Goal: Complete application form

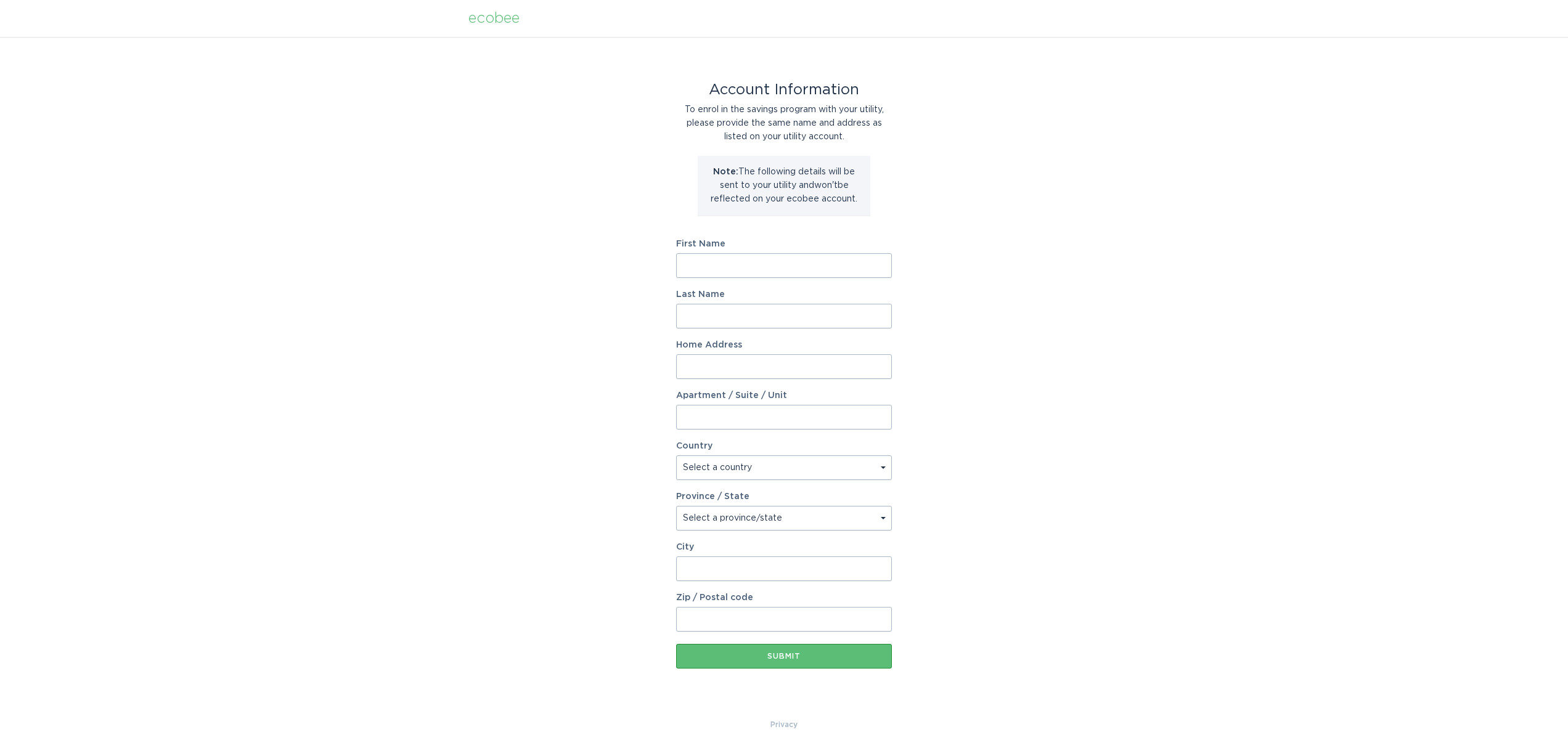
click at [883, 265] on input "First Name" at bounding box center [784, 265] width 216 height 25
type input "[PERSON_NAME]"
type input "[STREET_ADDRESS][PERSON_NAME]"
click at [699, 408] on input "Apartment / Suite / Unit" at bounding box center [784, 417] width 216 height 25
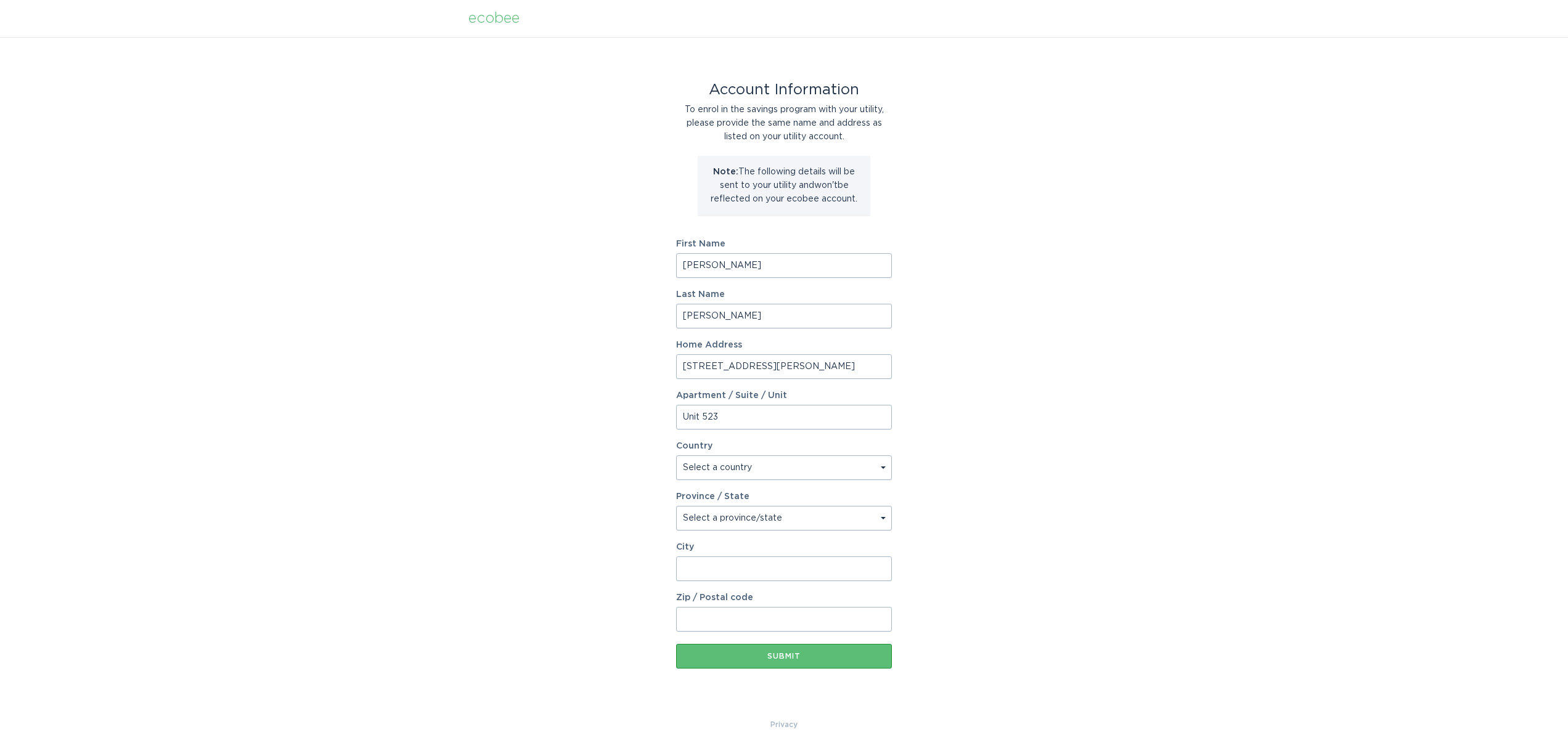
type input "Unit 523"
select select "US"
select select "MA"
type input "02118"
drag, startPoint x: 758, startPoint y: 573, endPoint x: 657, endPoint y: 561, distance: 101.7
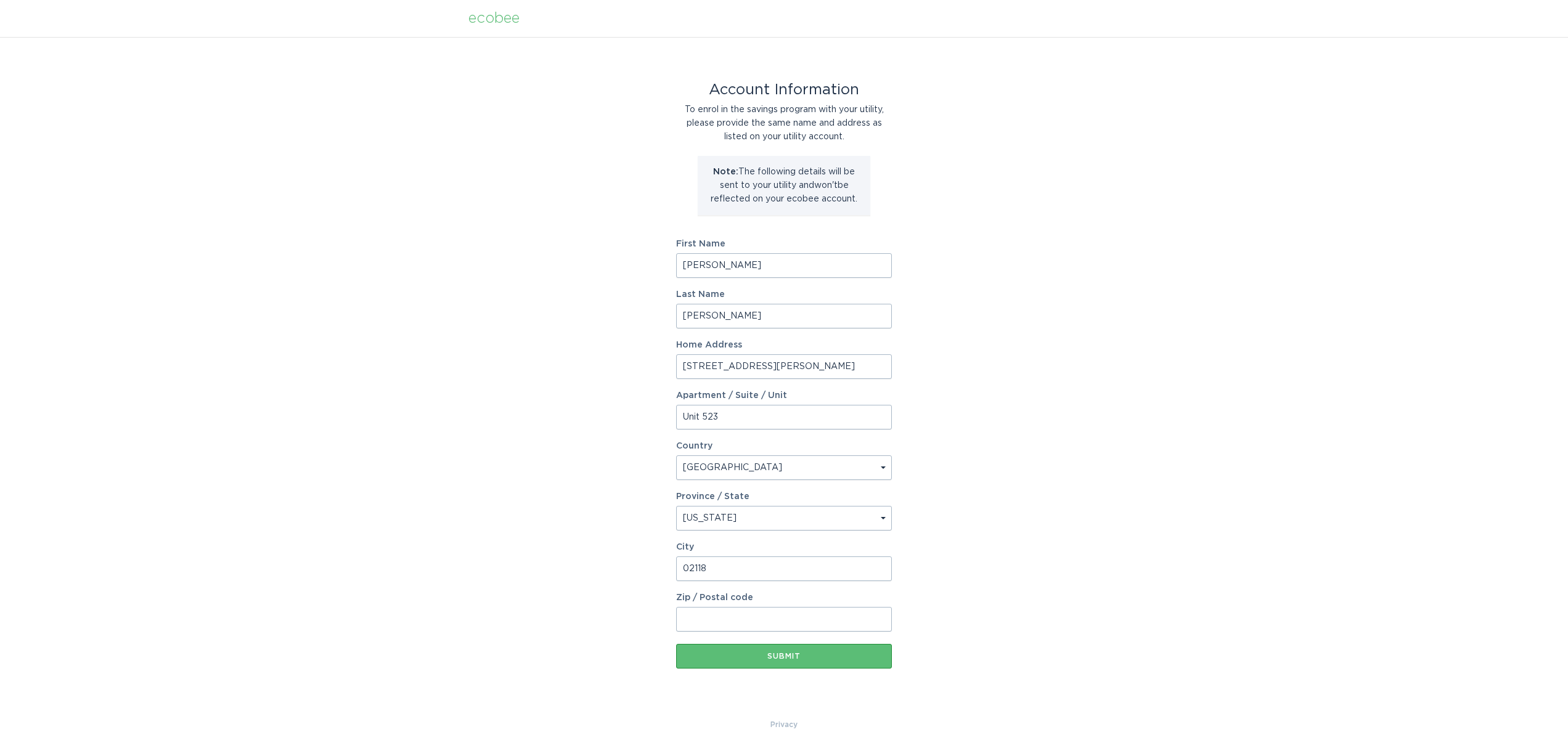
click at [654, 567] on div "Account Information To enrol in the savings program with your utility, please p…" at bounding box center [784, 377] width 1568 height 681
type input "[GEOGRAPHIC_DATA]"
type input "02118"
click at [741, 661] on button "Submit" at bounding box center [784, 656] width 216 height 25
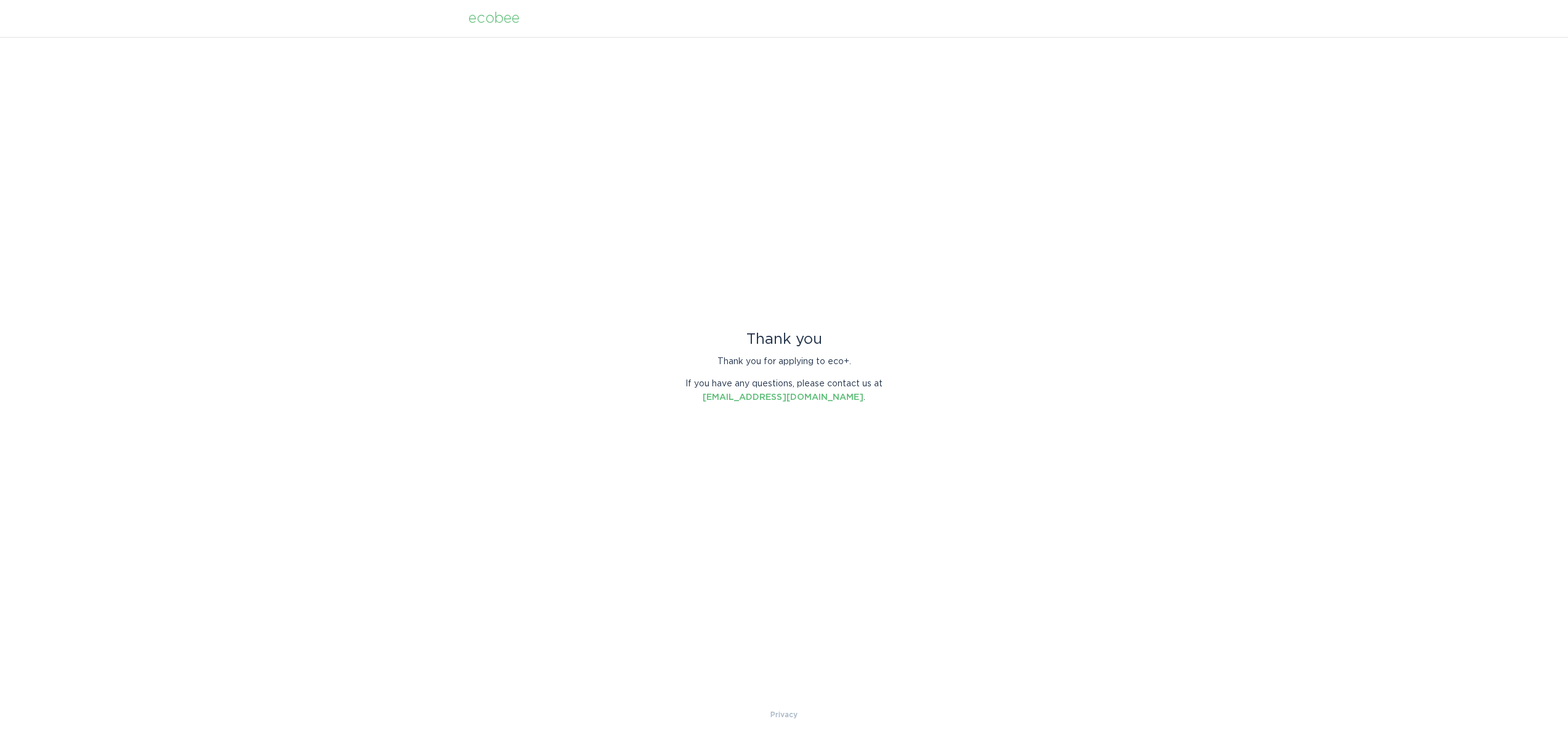
scroll to position [0, 1]
